Goal: Task Accomplishment & Management: Use online tool/utility

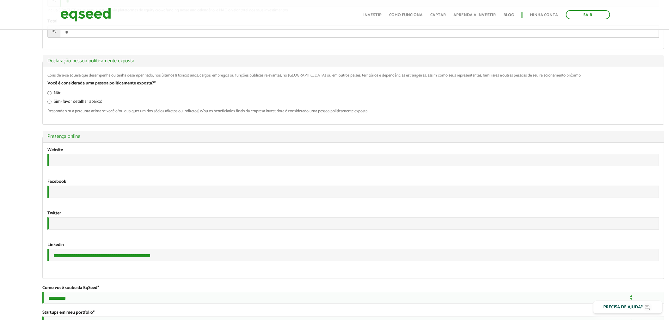
scroll to position [1019, 0]
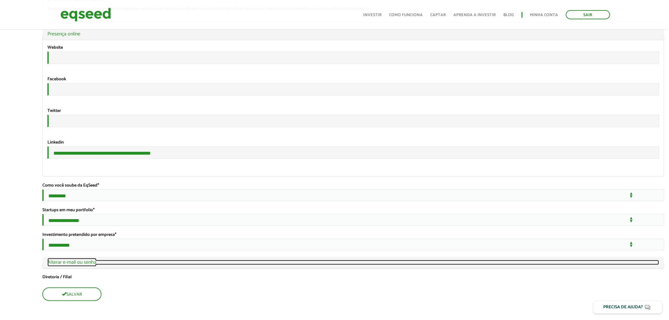
click at [84, 265] on link "Ocultar Alterar e-mail ou senha" at bounding box center [353, 262] width 612 height 5
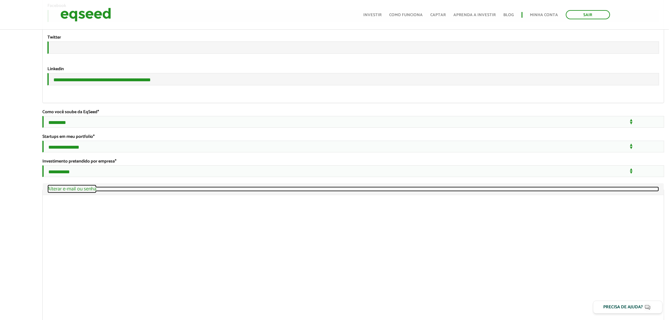
scroll to position [1134, 0]
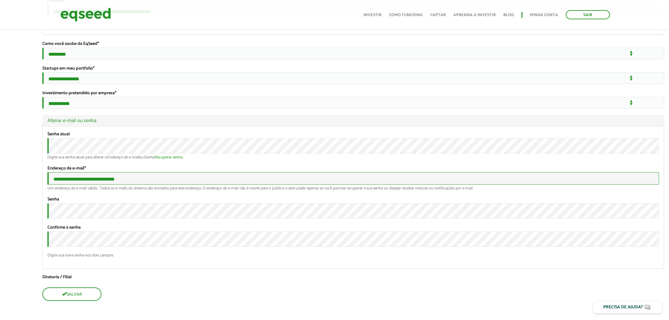
drag, startPoint x: 127, startPoint y: 216, endPoint x: 40, endPoint y: 211, distance: 87.1
paste input "**********"
type input "**********"
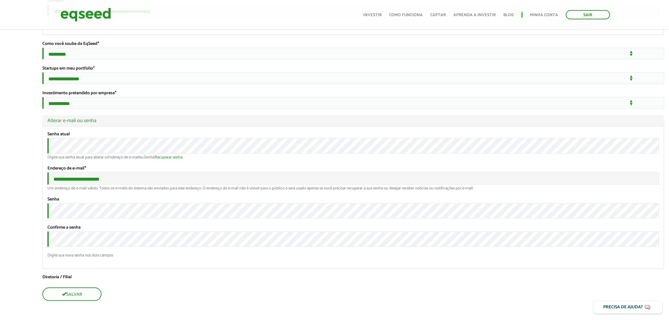
click at [59, 277] on label "Diretoria / Filial" at bounding box center [353, 277] width 622 height 4
click at [0, 0] on select "**********" at bounding box center [0, 0] width 0 height 0
click at [66, 298] on button "Salvar" at bounding box center [71, 295] width 58 height 12
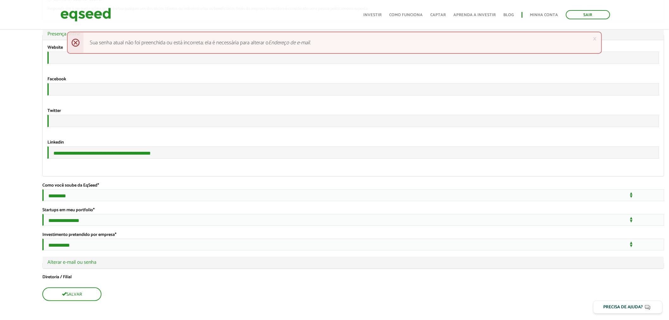
scroll to position [1021, 0]
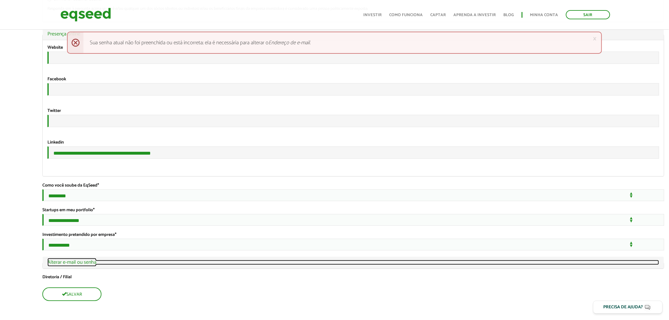
click at [59, 262] on link "Ocultar Alterar e-mail ou senha" at bounding box center [353, 262] width 612 height 5
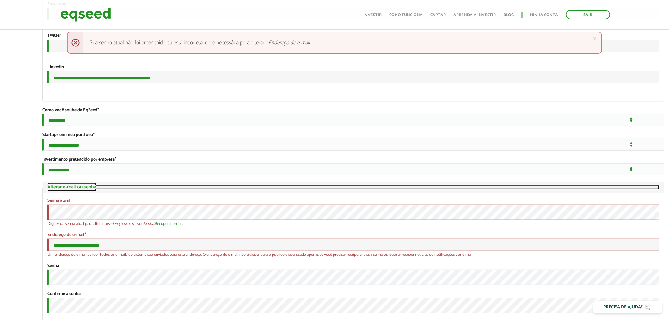
scroll to position [1134, 0]
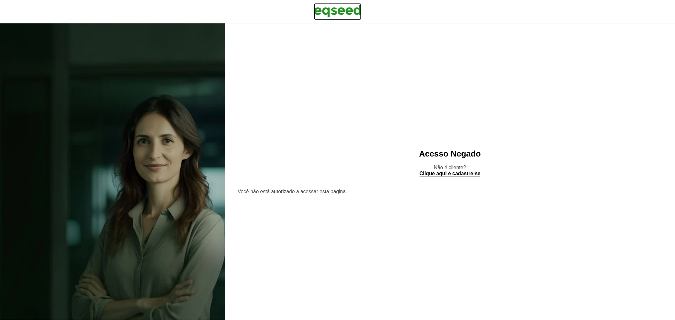
click at [349, 8] on img at bounding box center [337, 11] width 47 height 16
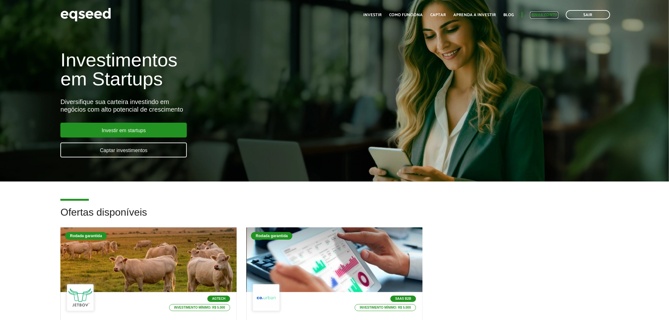
click at [549, 13] on link "Minha conta" at bounding box center [544, 15] width 28 height 4
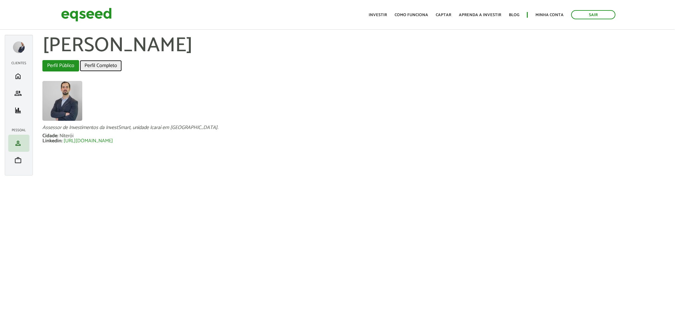
click at [99, 64] on link "Perfil Completo" at bounding box center [101, 65] width 42 height 11
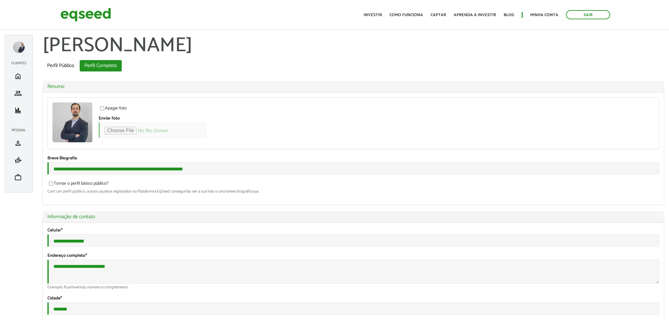
type input "*"
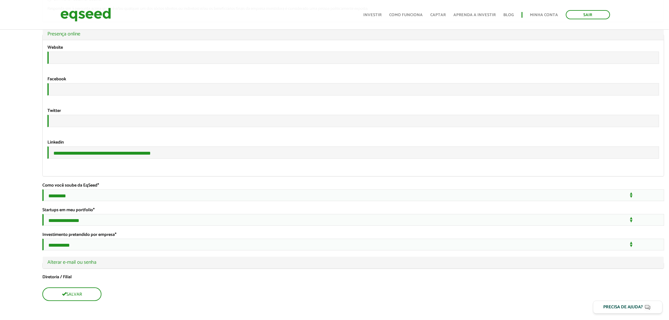
scroll to position [1021, 0]
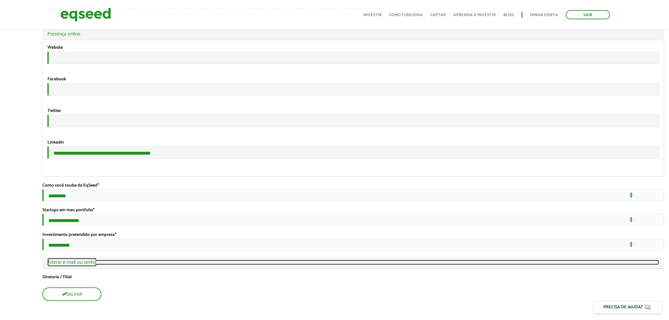
click at [73, 264] on link "Ocultar Alterar e-mail ou senha" at bounding box center [353, 262] width 612 height 5
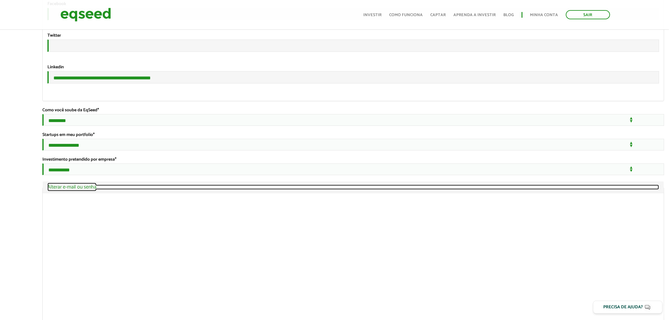
scroll to position [1134, 0]
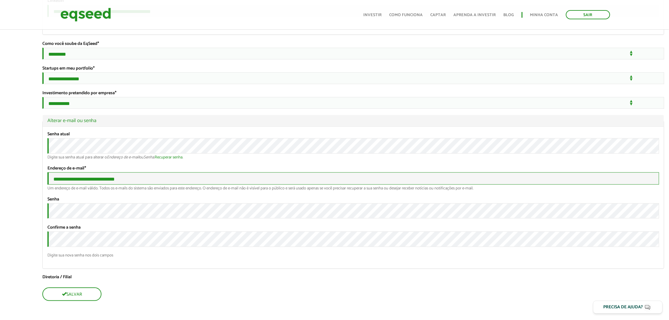
click at [286, 185] on input "**********" at bounding box center [353, 178] width 612 height 12
drag, startPoint x: 135, startPoint y: 213, endPoint x: 14, endPoint y: 209, distance: 121.2
paste input "email"
type input "**********"
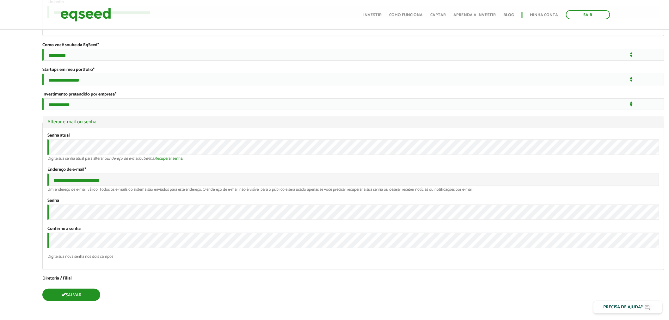
scroll to position [1166, 0]
click at [73, 294] on button "Salvar" at bounding box center [71, 295] width 58 height 12
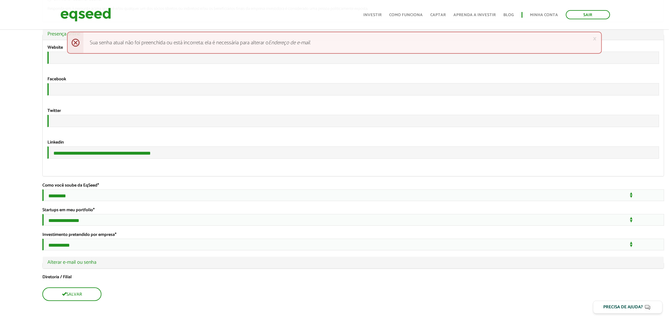
scroll to position [1021, 0]
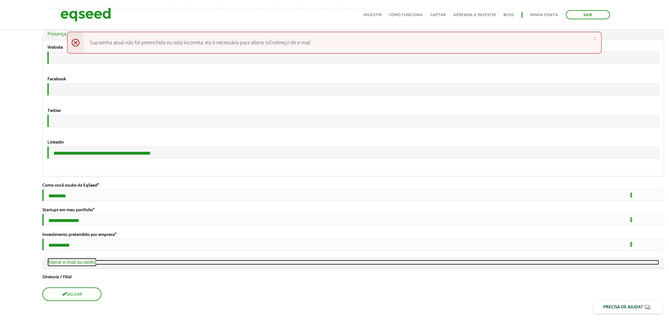
click at [62, 264] on link "Ocultar Alterar e-mail ou senha" at bounding box center [353, 262] width 612 height 5
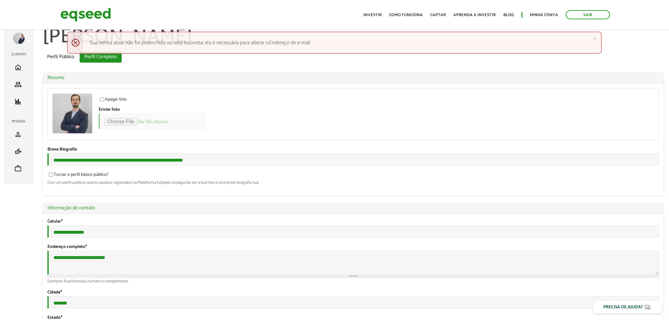
scroll to position [0, 0]
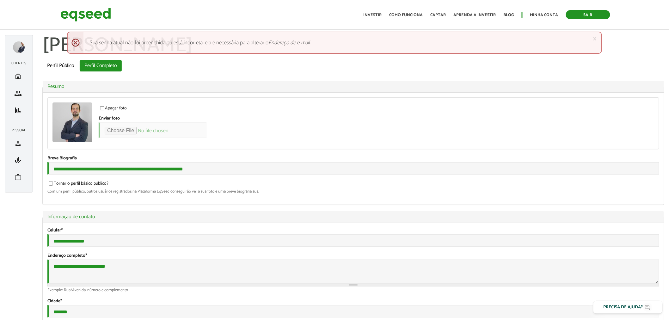
click at [584, 19] on link "Sair" at bounding box center [588, 14] width 44 height 9
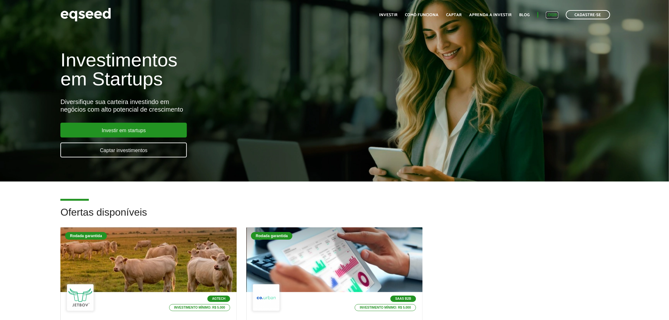
click at [553, 13] on link "Login" at bounding box center [552, 15] width 12 height 4
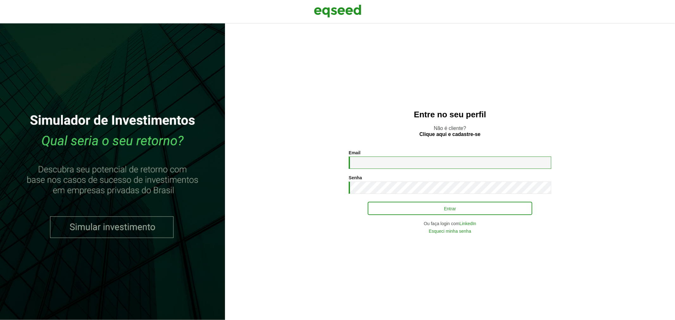
type input "**********"
click at [393, 207] on button "Entrar" at bounding box center [450, 208] width 164 height 12
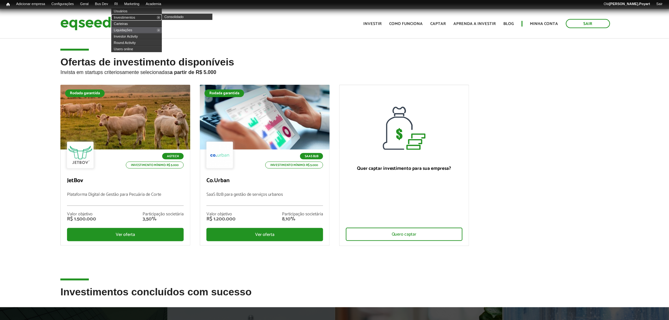
click at [131, 16] on link "Investimentos" at bounding box center [136, 17] width 51 height 6
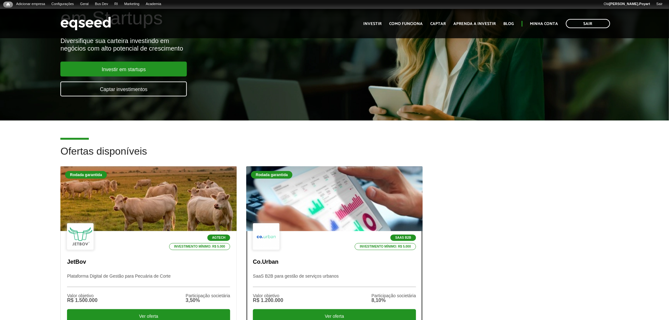
click at [323, 194] on div at bounding box center [335, 199] width 212 height 78
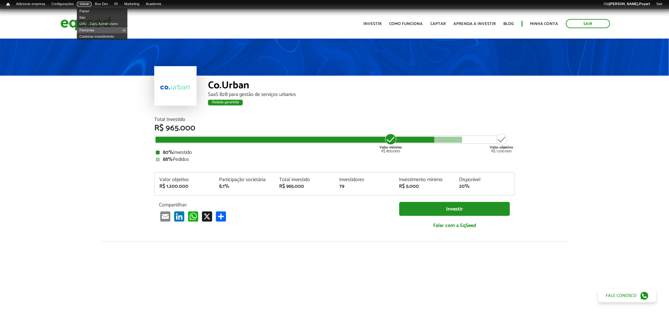
click at [92, 3] on link "Geral" at bounding box center [84, 4] width 15 height 5
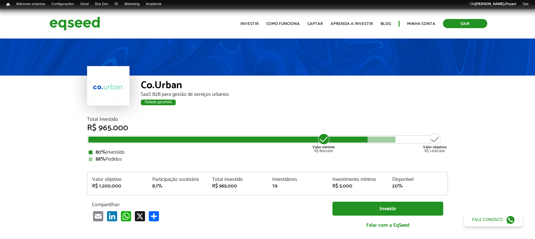
click at [461, 22] on link "Sair" at bounding box center [464, 23] width 44 height 9
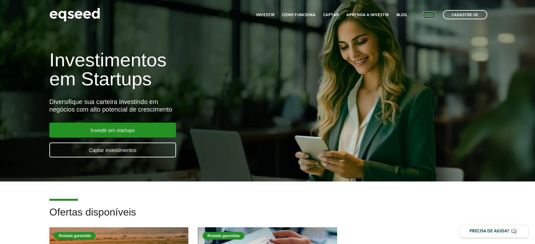
click at [433, 13] on link "Login" at bounding box center [429, 15] width 12 height 4
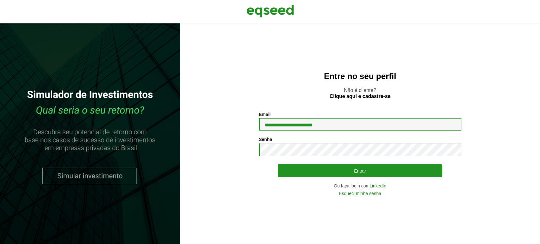
click at [338, 126] on input "**********" at bounding box center [360, 124] width 202 height 12
type input "**********"
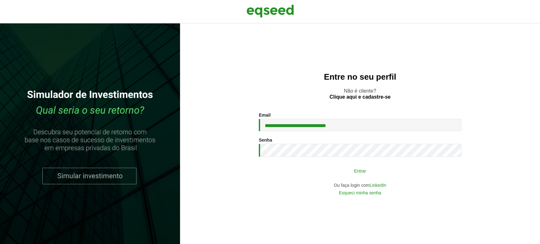
click at [328, 172] on button "Entrar" at bounding box center [360, 171] width 164 height 12
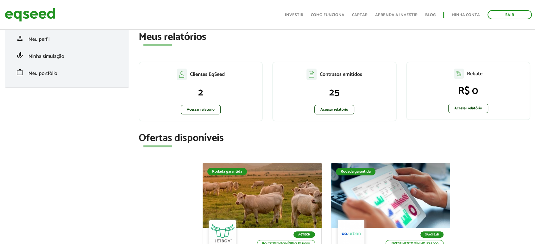
scroll to position [211, 0]
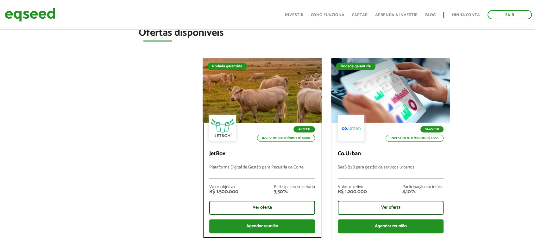
click at [271, 88] on div at bounding box center [262, 90] width 143 height 78
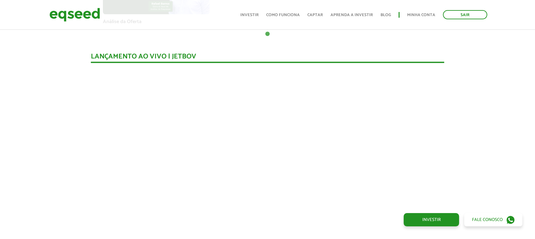
scroll to position [401, 0]
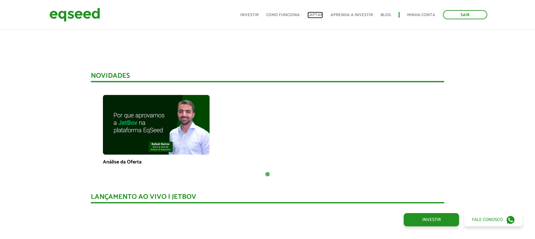
click at [319, 13] on link "Captar" at bounding box center [314, 15] width 15 height 4
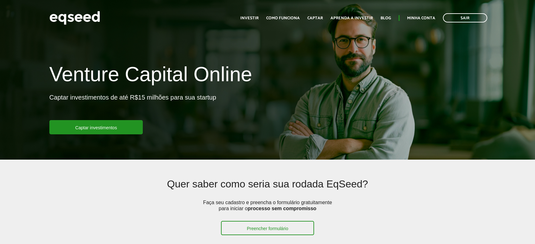
scroll to position [105, 0]
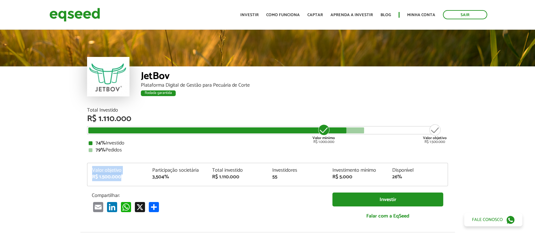
drag, startPoint x: 91, startPoint y: 171, endPoint x: 122, endPoint y: 174, distance: 30.8
click at [122, 174] on div "Valor objetivo R$ 1.500.000" at bounding box center [117, 174] width 60 height 12
drag, startPoint x: 212, startPoint y: 171, endPoint x: 243, endPoint y: 165, distance: 31.6
click at [238, 168] on div "Total investido" at bounding box center [237, 170] width 51 height 5
drag, startPoint x: 263, startPoint y: 169, endPoint x: 297, endPoint y: 171, distance: 34.8
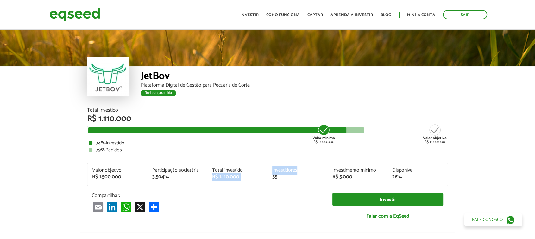
click at [297, 171] on div "Valor objetivo R$ 1.500.000 Participação societária 3,504% Total investido R$ 1…" at bounding box center [267, 177] width 360 height 18
drag, startPoint x: 328, startPoint y: 168, endPoint x: 380, endPoint y: 166, distance: 52.2
click at [367, 168] on div "Investimento mínimo R$ 5.000" at bounding box center [357, 174] width 60 height 12
drag, startPoint x: 390, startPoint y: 165, endPoint x: 418, endPoint y: 168, distance: 28.3
click at [418, 168] on div "Valor objetivo R$ 1.500.000 Participação societária 3,504% Total investido R$ 1…" at bounding box center [267, 174] width 361 height 23
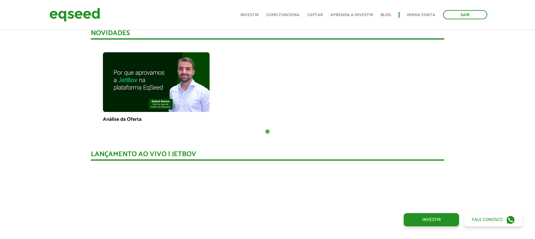
scroll to position [268, 0]
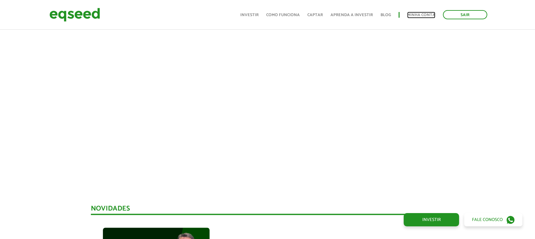
click at [411, 13] on link "Minha conta" at bounding box center [421, 15] width 28 height 4
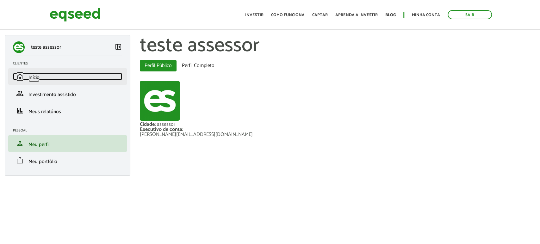
click at [42, 77] on link "home Início" at bounding box center [67, 77] width 109 height 8
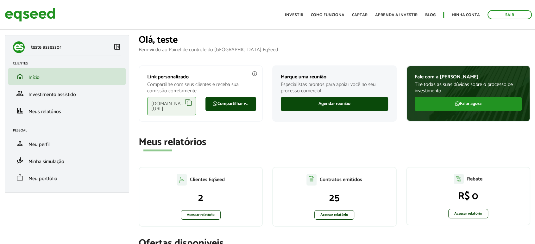
click at [518, 173] on div "Rebate R$ 0 Acessar relatório" at bounding box center [468, 196] width 124 height 58
drag, startPoint x: 145, startPoint y: 76, endPoint x: 202, endPoint y: 73, distance: 56.4
click at [202, 73] on div "Link personalizado Compartilhe com seus clientes e receba sua comissão corretam…" at bounding box center [201, 93] width 124 height 56
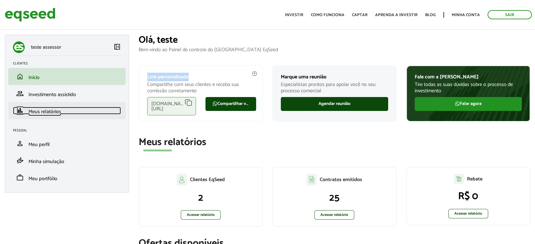
click at [42, 113] on span "Meus relatórios" at bounding box center [44, 112] width 33 height 9
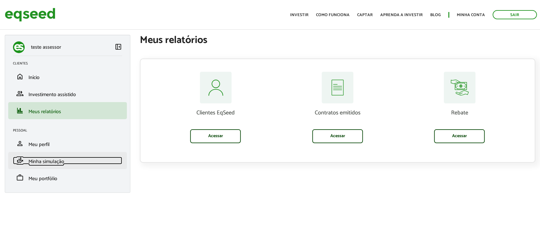
click at [23, 164] on span "finance_mode" at bounding box center [20, 161] width 8 height 8
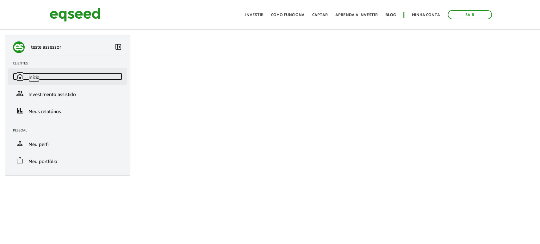
click at [25, 78] on link "home Início" at bounding box center [67, 77] width 109 height 8
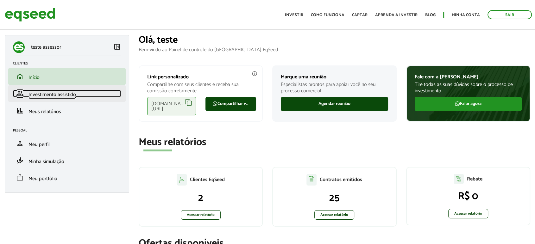
click at [62, 94] on span "Investimento assistido" at bounding box center [51, 94] width 47 height 9
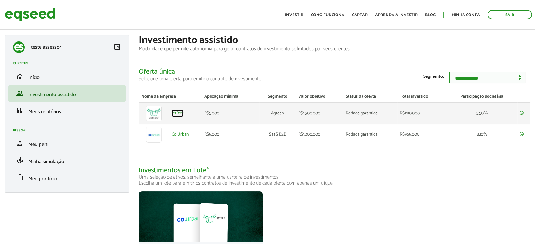
click at [177, 115] on link "JetBov" at bounding box center [177, 113] width 12 height 4
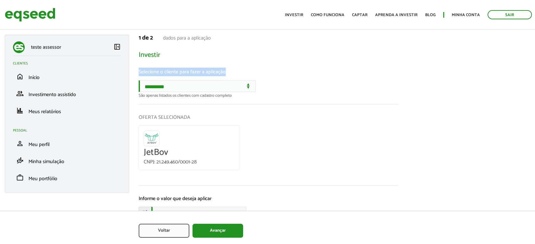
drag, startPoint x: 136, startPoint y: 69, endPoint x: 231, endPoint y: 71, distance: 95.6
click at [231, 71] on section "**********" at bounding box center [334, 147] width 401 height 225
click at [30, 78] on span "Início" at bounding box center [33, 77] width 11 height 9
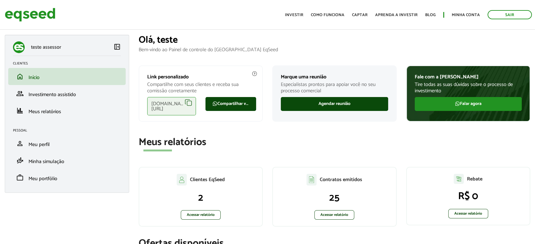
click at [189, 102] on div "eqseed.com/a/is/testeassessor" at bounding box center [171, 106] width 49 height 18
click at [48, 92] on span "Investimento assistido" at bounding box center [51, 94] width 47 height 9
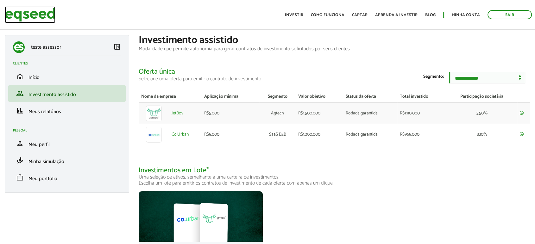
click at [34, 18] on img at bounding box center [30, 14] width 51 height 17
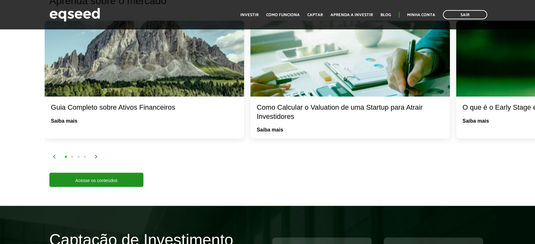
scroll to position [1300, 0]
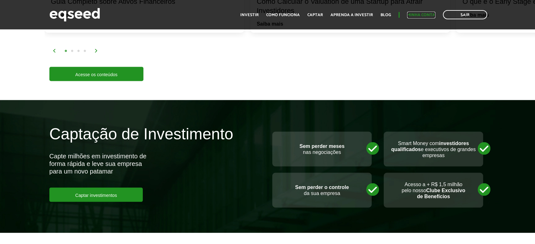
click at [416, 16] on link "Minha conta" at bounding box center [421, 15] width 28 height 4
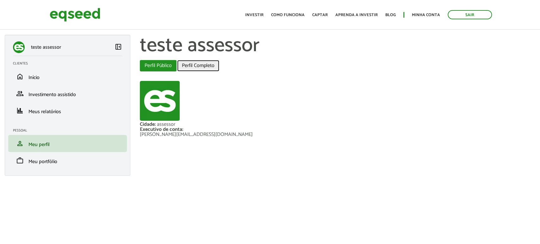
click at [198, 64] on link "Perfil Completo" at bounding box center [198, 65] width 42 height 11
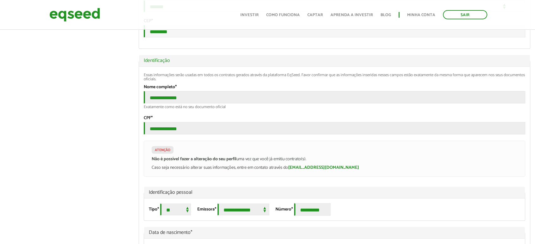
scroll to position [225, 0]
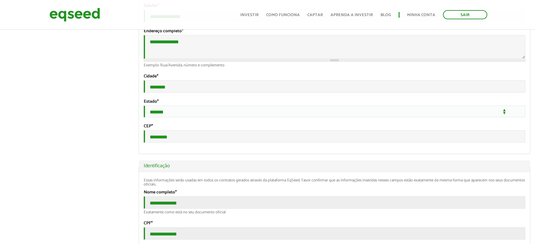
type input "**********"
click at [417, 10] on ul "Início Investir Como funciona Captar Aprenda a investir Blog Minha conta Sair" at bounding box center [363, 14] width 253 height 9
click at [424, 14] on link "Minha conta" at bounding box center [421, 15] width 28 height 4
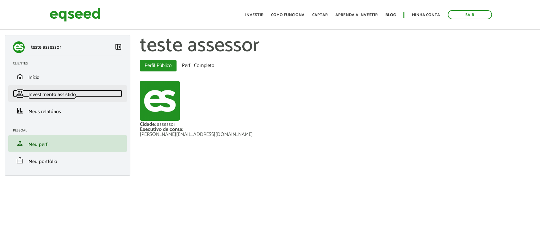
click at [61, 95] on span "Investimento assistido" at bounding box center [51, 94] width 47 height 9
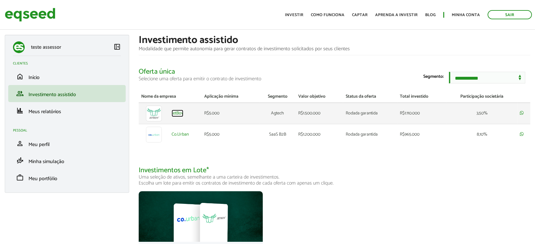
click at [172, 115] on link "JetBov" at bounding box center [177, 113] width 12 height 4
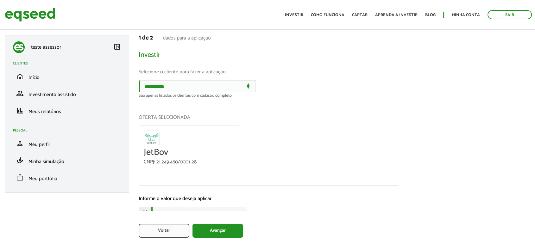
drag, startPoint x: 230, startPoint y: 80, endPoint x: 230, endPoint y: 89, distance: 9.2
click at [230, 82] on div "**********" at bounding box center [268, 81] width 259 height 34
click at [230, 88] on select "**********" at bounding box center [197, 86] width 117 height 12
click at [156, 81] on select "**********" at bounding box center [197, 86] width 117 height 12
click at [157, 81] on select "**********" at bounding box center [197, 86] width 117 height 12
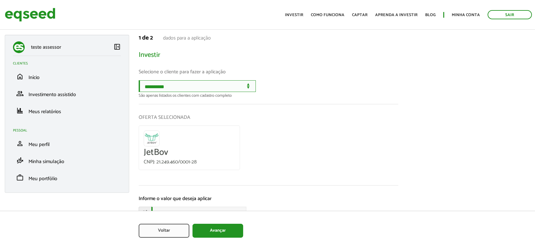
select select "******"
click at [139, 80] on select "**********" at bounding box center [197, 86] width 117 height 12
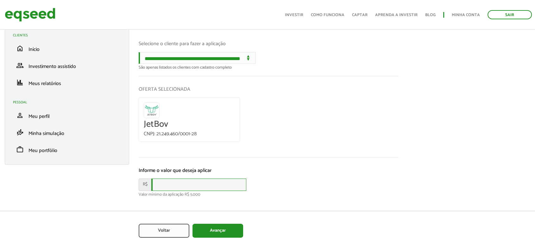
click at [170, 186] on input "text" at bounding box center [198, 185] width 95 height 12
type input "****"
click at [214, 235] on button "Avançar" at bounding box center [217, 231] width 51 height 14
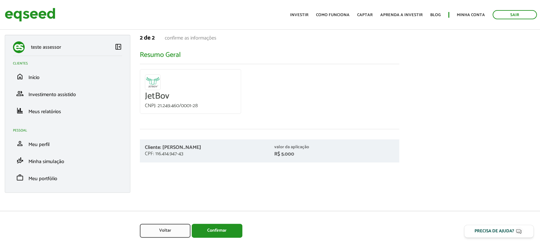
drag, startPoint x: 147, startPoint y: 145, endPoint x: 214, endPoint y: 144, distance: 67.4
click at [214, 145] on div "Cliente: Tamara Costa de Almeida Mequilini CPF: 116.414.947-43" at bounding box center [204, 151] width 129 height 12
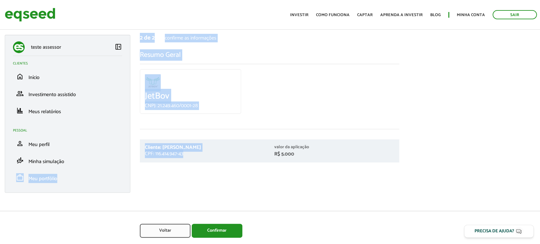
drag, startPoint x: 192, startPoint y: 159, endPoint x: 131, endPoint y: 155, distance: 61.5
click at [131, 35] on div "teste assessor left_panel_close Clientes home Início group Investimento assisti…" at bounding box center [270, 35] width 540 height 0
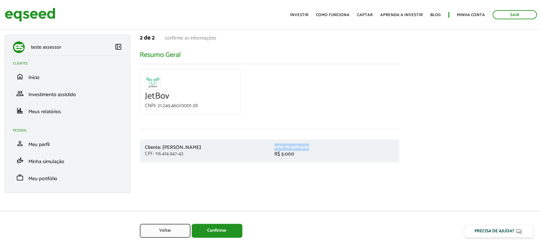
drag, startPoint x: 273, startPoint y: 143, endPoint x: 318, endPoint y: 144, distance: 44.3
click at [318, 144] on div "Cliente: Tamara Costa de Almeida Mequilini CPF: 116.414.947-43 valor da aplicaç…" at bounding box center [269, 150] width 259 height 23
click at [218, 232] on button "Confirmar" at bounding box center [217, 231] width 51 height 13
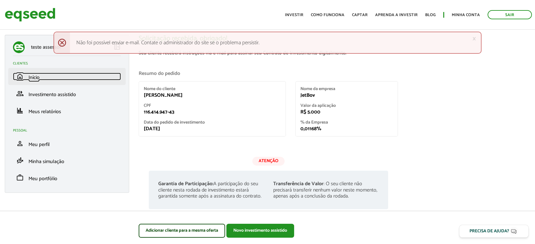
click at [43, 77] on link "home Início" at bounding box center [67, 77] width 108 height 8
